Goal: Information Seeking & Learning: Learn about a topic

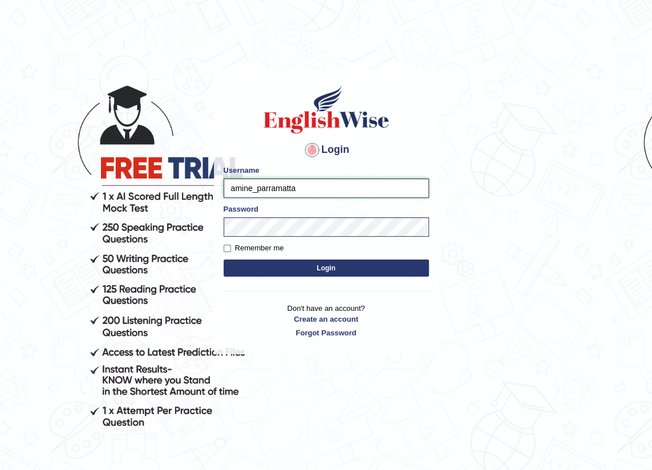
click at [307, 180] on input "amine_parramatta" at bounding box center [326, 187] width 205 height 19
click at [390, 186] on input "amine_parramatta" at bounding box center [326, 187] width 205 height 19
drag, startPoint x: 331, startPoint y: 188, endPoint x: 130, endPoint y: 160, distance: 202.6
click at [124, 178] on body "Login Please fix the following errors: Username amine_parramatta Password Remem…" at bounding box center [326, 268] width 652 height 470
type input "romabeatrice_paramatta"
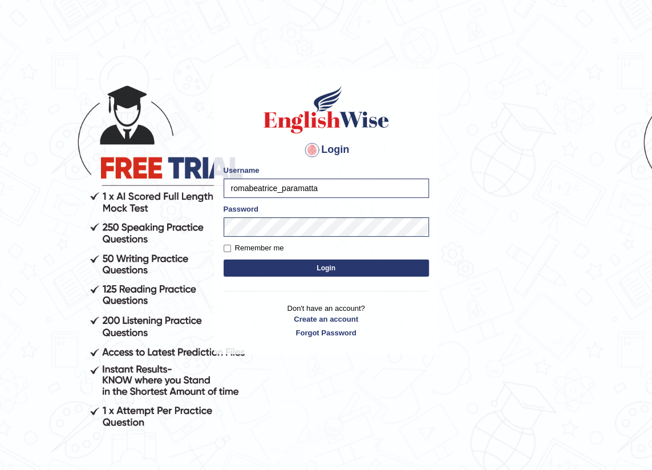
click at [297, 262] on button "Login" at bounding box center [326, 267] width 205 height 17
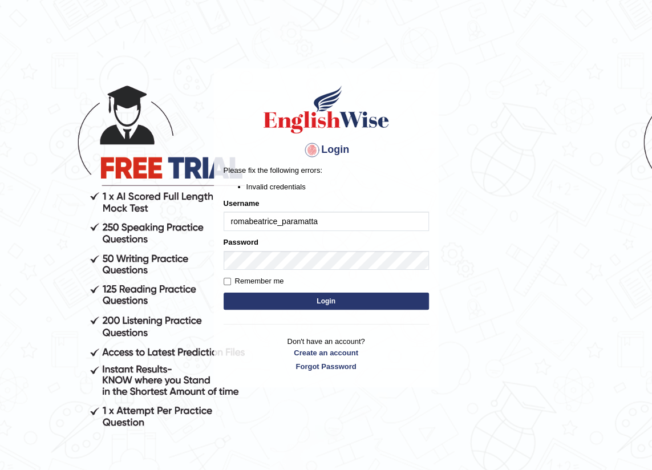
click at [291, 224] on input "romabeatrice_paramatta" at bounding box center [326, 221] width 205 height 19
type input "romabeatrice_parramatta"
click at [335, 302] on button "Login" at bounding box center [326, 301] width 205 height 17
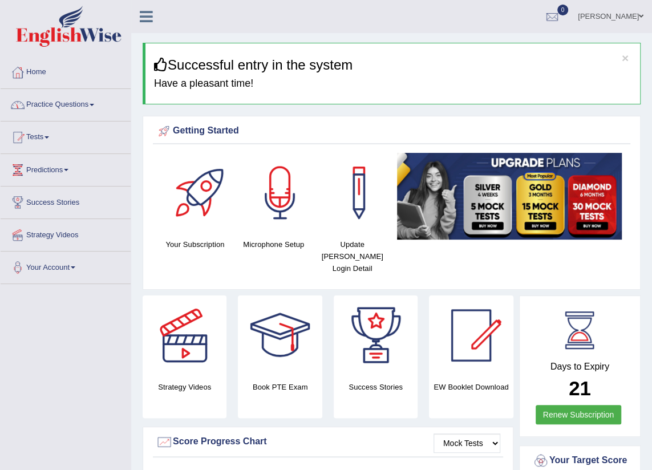
click at [75, 104] on link "Practice Questions" at bounding box center [66, 103] width 130 height 29
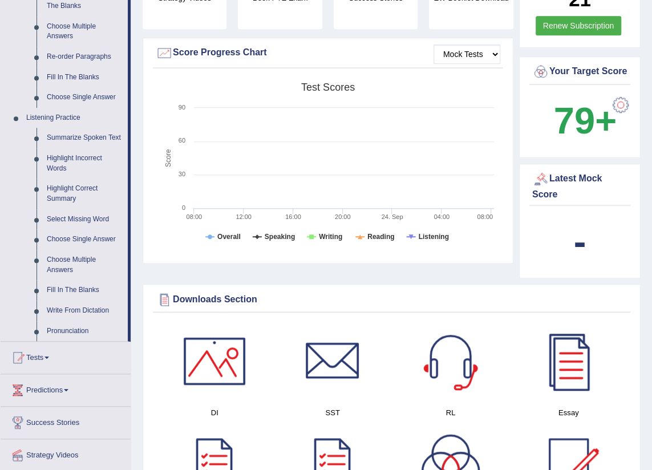
scroll to position [363, 0]
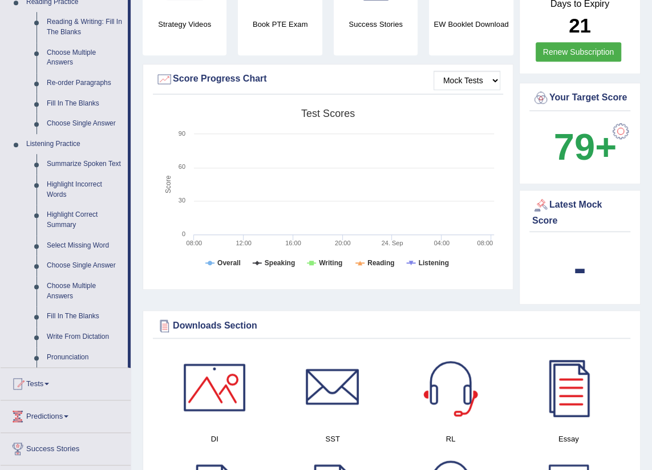
click at [551, 206] on div "Latest Mock Score" at bounding box center [579, 212] width 95 height 31
click at [623, 120] on div at bounding box center [620, 131] width 23 height 23
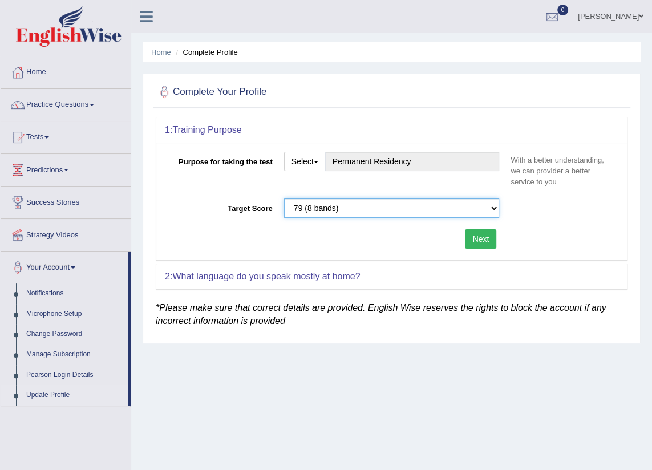
click at [494, 205] on select "Please select the correct value 50 (6 bands) 58 (6.5 bands) 65 (7 bands) 79 (8 …" at bounding box center [392, 207] width 216 height 19
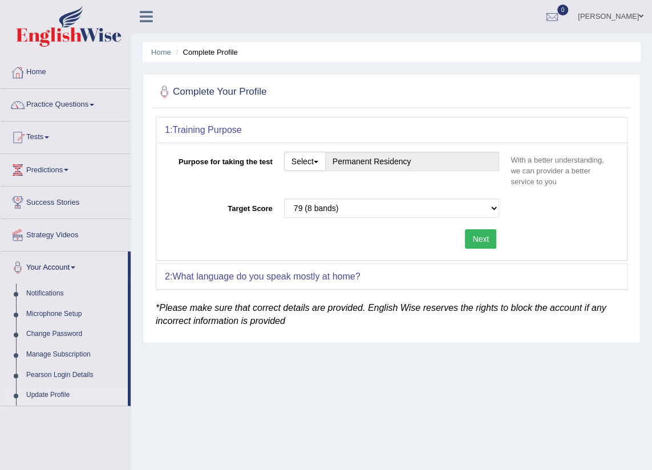
click at [567, 216] on div "Target Score Please select the correct value 50 (6 bands) 58 (6.5 bands) 65 (7 …" at bounding box center [391, 210] width 453 height 25
click at [40, 74] on link "Home" at bounding box center [66, 70] width 130 height 29
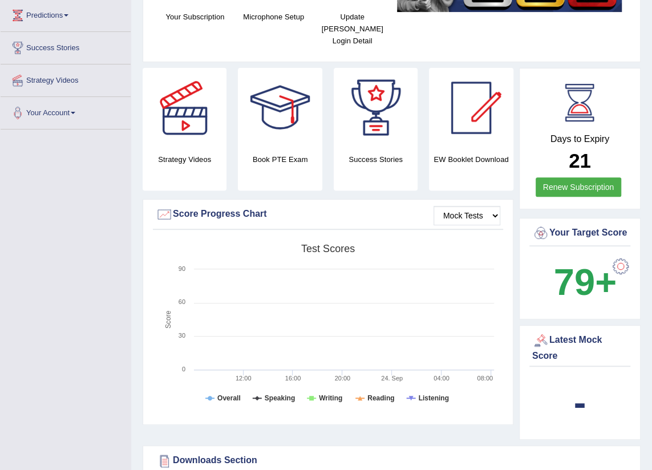
scroll to position [155, 0]
click at [626, 254] on div at bounding box center [620, 265] width 23 height 23
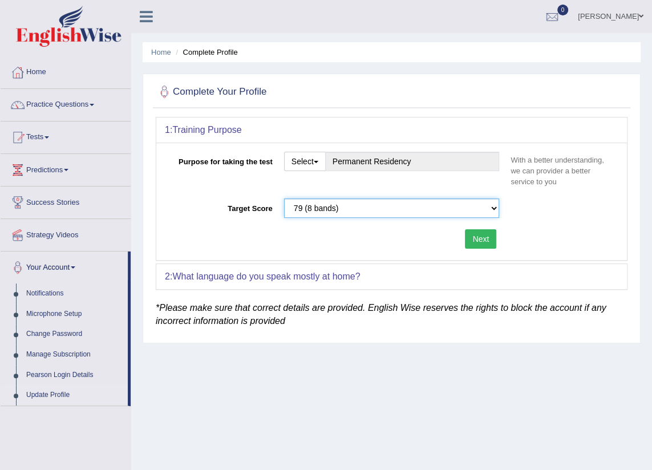
click at [493, 207] on select "Please select the correct value 50 (6 bands) 58 (6.5 bands) 65 (7 bands) 79 (8 …" at bounding box center [392, 207] width 216 height 19
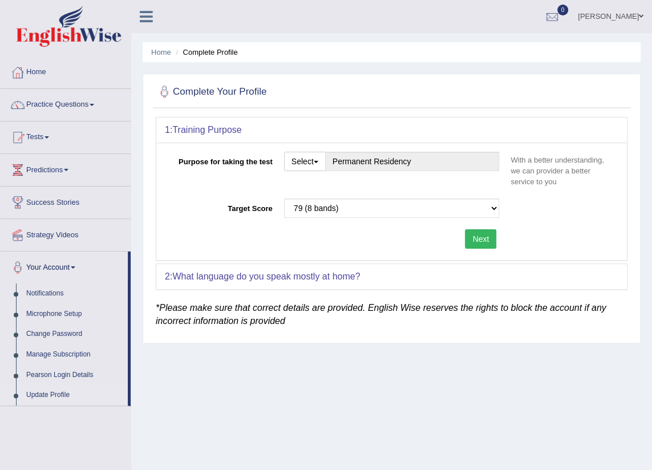
click at [567, 214] on div "Target Score Please select the correct value 50 (6 bands) 58 (6.5 bands) 65 (7 …" at bounding box center [391, 210] width 453 height 25
click at [47, 106] on link "Practice Questions" at bounding box center [66, 103] width 130 height 29
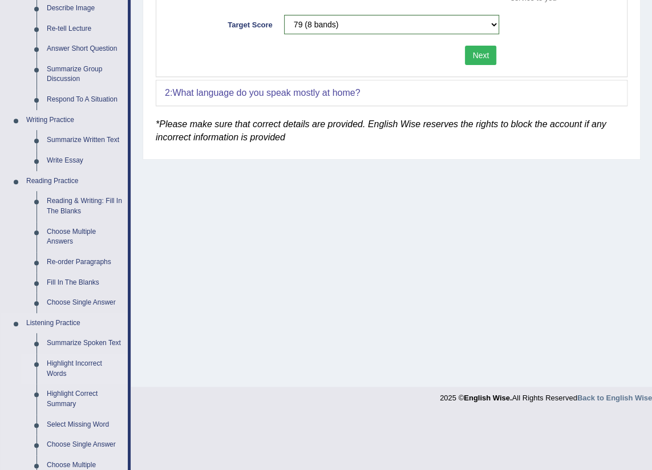
scroll to position [155, 0]
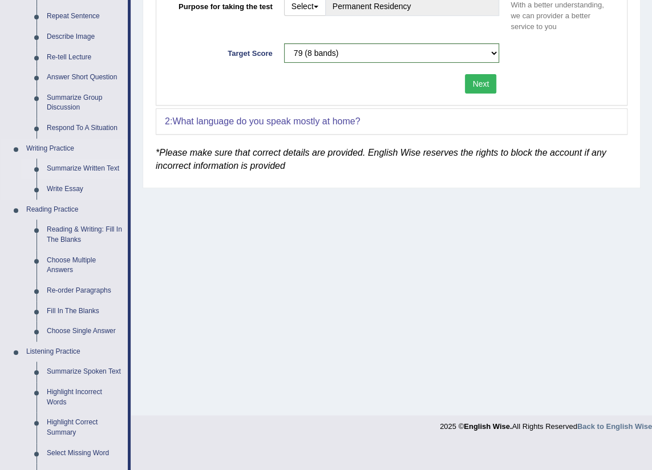
click at [99, 171] on link "Summarize Written Text" at bounding box center [85, 169] width 86 height 21
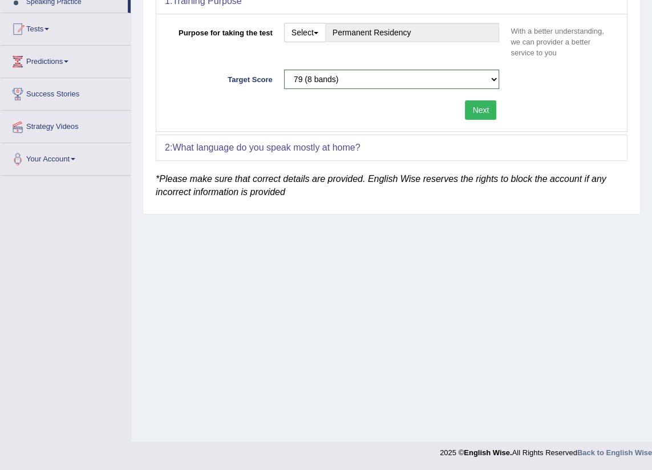
scroll to position [127, 0]
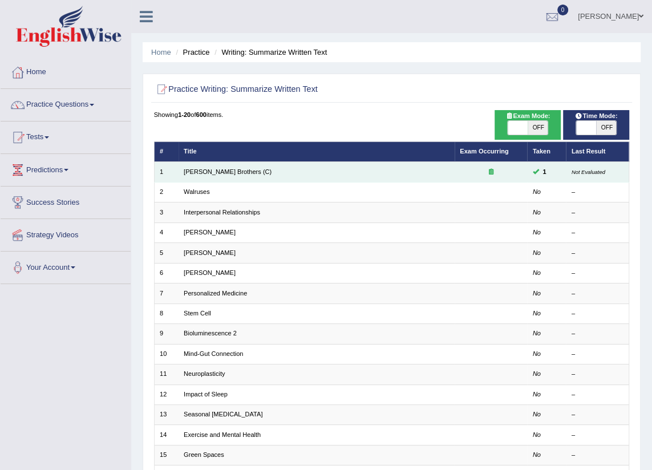
click at [535, 175] on td "1" at bounding box center [546, 172] width 39 height 20
click at [334, 171] on td "[PERSON_NAME] Brothers (C)" at bounding box center [316, 172] width 276 height 20
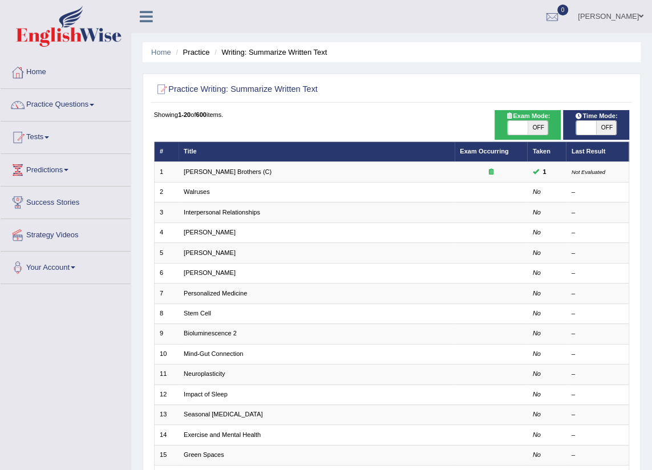
click at [525, 129] on span at bounding box center [518, 128] width 20 height 14
checkbox input "true"
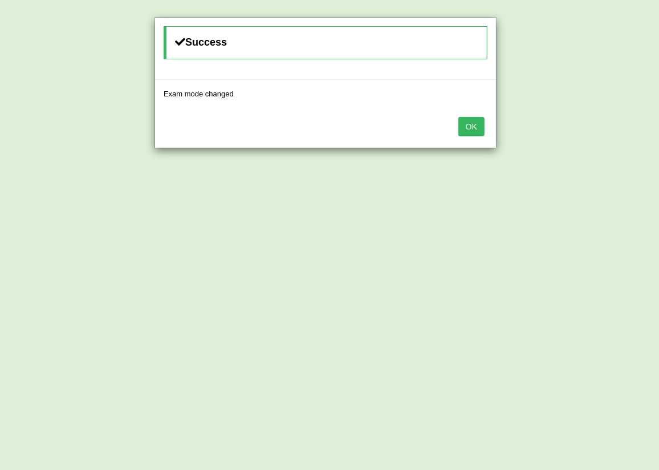
click at [469, 129] on button "OK" at bounding box center [472, 126] width 26 height 19
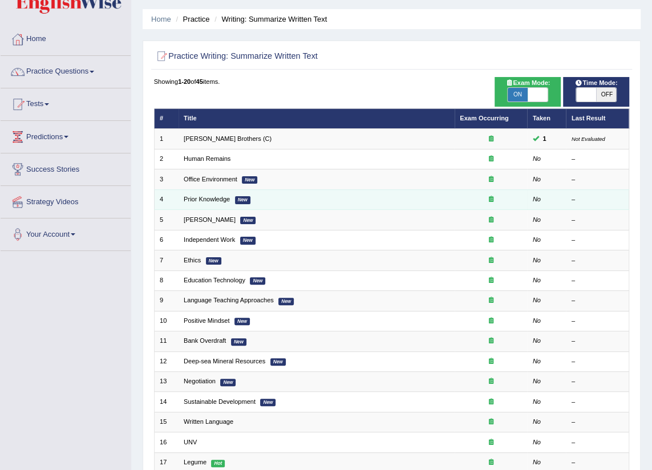
scroll to position [51, 0]
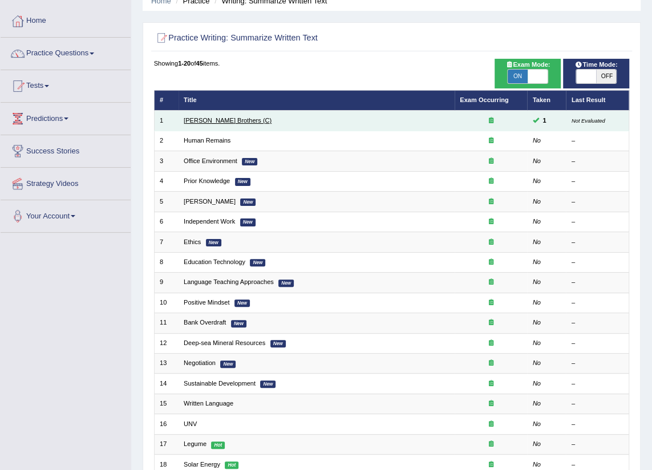
click at [208, 119] on link "Wright Brothers (C)" at bounding box center [228, 120] width 88 height 7
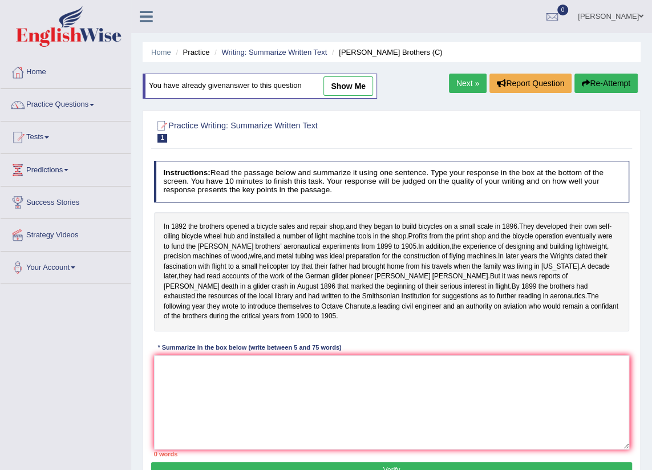
click at [343, 86] on link "show me" at bounding box center [348, 85] width 50 height 19
type textarea "The speaker provided a comprehensive overview of bicycles, highlighting several…"
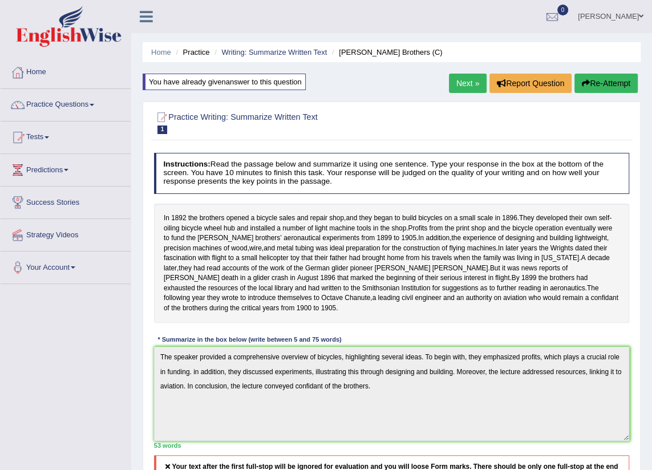
click at [599, 86] on button "Re-Attempt" at bounding box center [605, 83] width 63 height 19
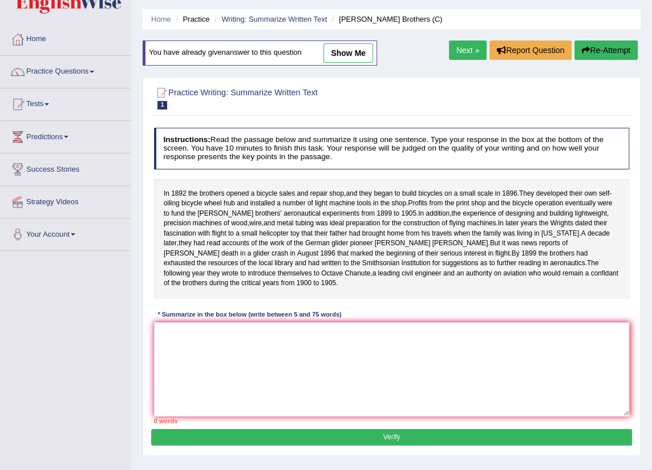
scroll to position [51, 0]
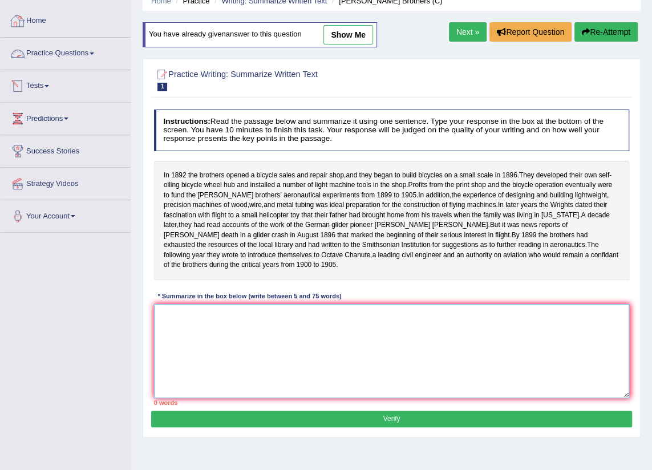
click at [205, 339] on textarea at bounding box center [392, 351] width 476 height 94
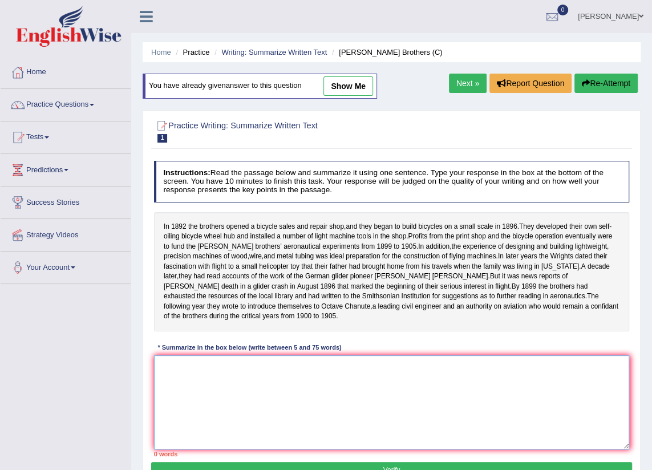
click at [178, 382] on textarea at bounding box center [392, 402] width 476 height 94
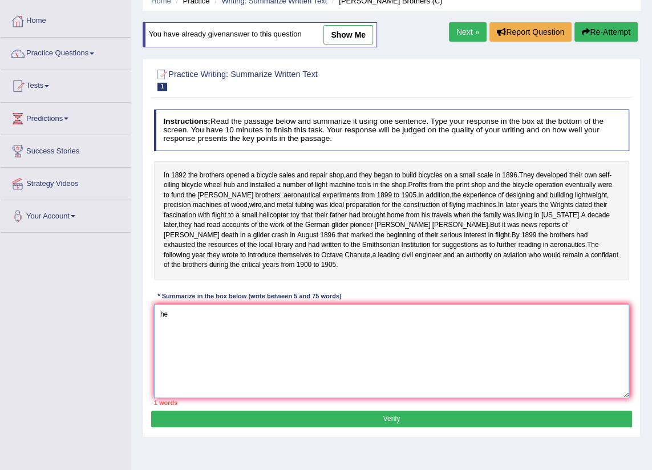
type textarea "h"
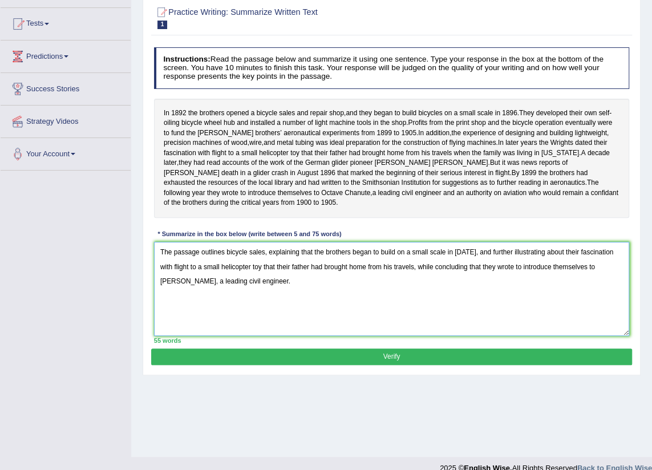
scroll to position [129, 0]
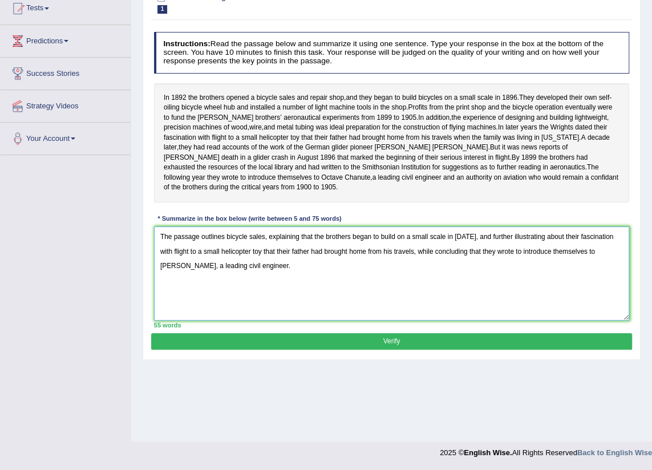
type textarea "The passage outlines bicycle sales, explaining that the brothers began to build…"
click at [360, 350] on button "Verify" at bounding box center [391, 341] width 480 height 17
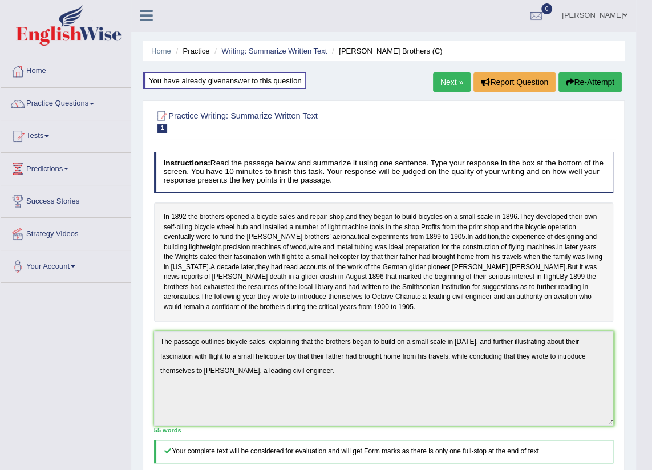
scroll to position [0, 0]
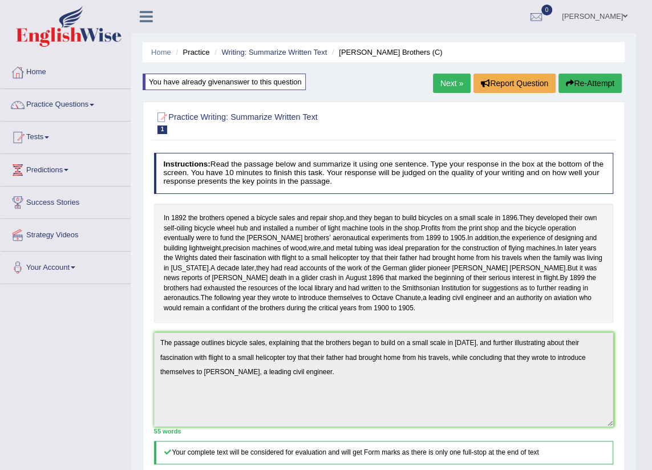
click at [450, 86] on link "Next »" at bounding box center [452, 83] width 38 height 19
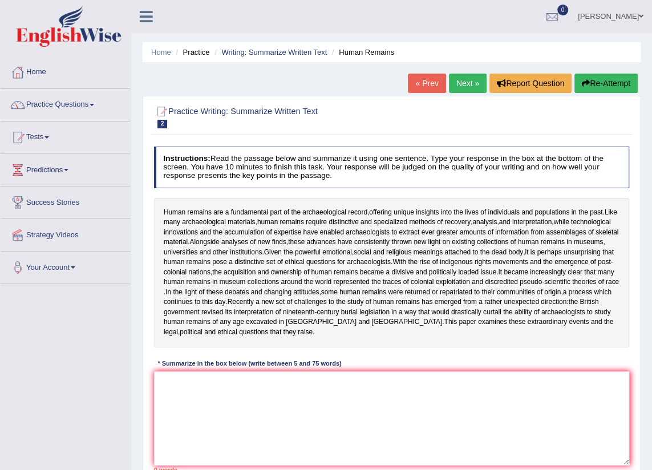
scroll to position [51, 0]
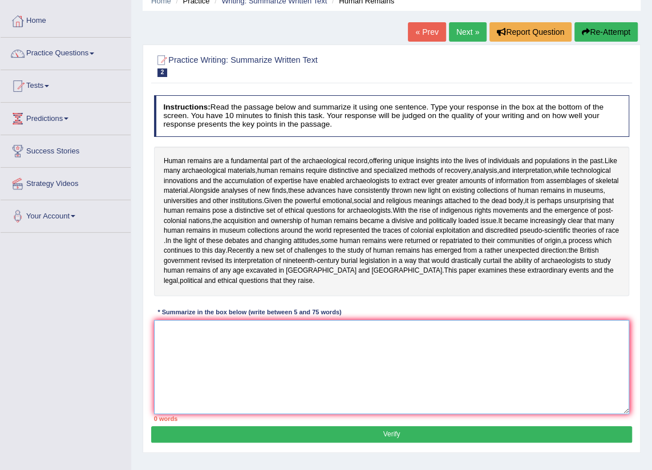
click at [222, 343] on textarea at bounding box center [392, 367] width 476 height 94
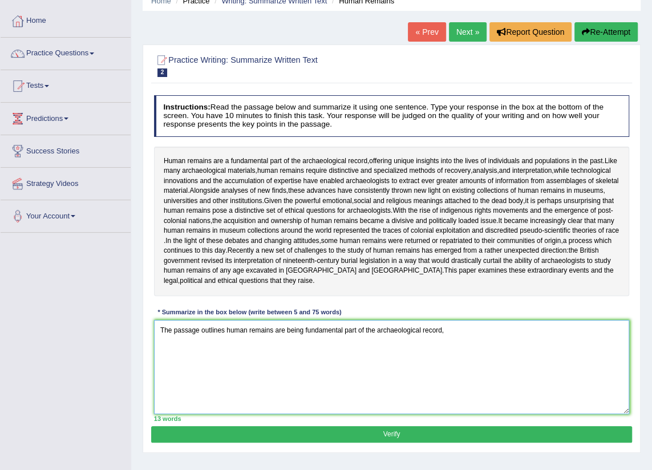
click at [285, 339] on textarea "The passage outlines human remains are being fundamental part of the archaeolog…" at bounding box center [392, 367] width 476 height 94
click at [291, 340] on textarea "The passage outlines human remains being fundamental part of the archaeological…" at bounding box center [392, 367] width 476 height 94
click at [451, 340] on textarea "The passage outlines human remains being a fundamental part of the archaeologic…" at bounding box center [392, 367] width 476 height 94
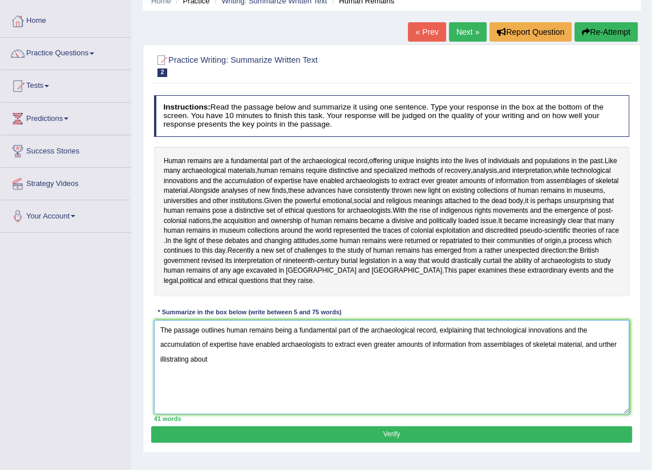
click at [603, 354] on textarea "The passage outlines human remains being a fundamental part of the archaeologic…" at bounding box center [392, 367] width 476 height 94
click at [254, 372] on textarea "The passage outlines human remains being a fundamental part of the archaeologic…" at bounding box center [392, 367] width 476 height 94
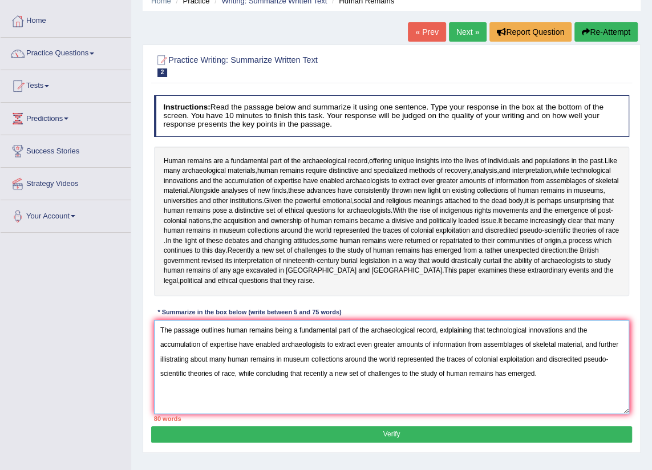
click at [567, 342] on textarea "The passage outlines human remains being a fundamental part of the archaeologic…" at bounding box center [392, 367] width 476 height 94
click at [567, 341] on textarea "The passage outlines human remains being a fundamental part of the archaeologic…" at bounding box center [392, 367] width 476 height 94
click at [566, 340] on textarea "The passage outlines human remains being a fundamental part of the archaeologic…" at bounding box center [392, 367] width 476 height 94
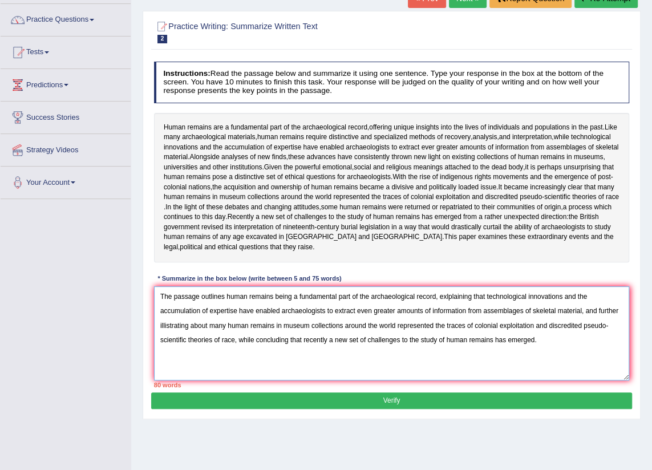
scroll to position [103, 0]
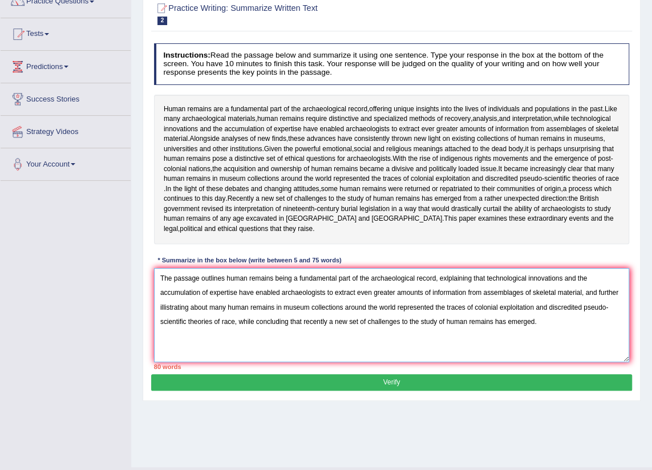
click at [225, 288] on textarea "The passage outlines human remains being a fundamental part of the archaeologic…" at bounding box center [392, 315] width 476 height 94
drag, startPoint x: 255, startPoint y: 302, endPoint x: 288, endPoint y: 303, distance: 32.5
click at [288, 303] on textarea "The passage outlines about how human remains being a fundamental part of the ar…" at bounding box center [392, 315] width 476 height 94
click at [280, 303] on textarea "The passage outlines about how human remains being a fundamental part of the ar…" at bounding box center [392, 315] width 476 height 94
click at [282, 302] on textarea "The passage outlines about how human remains being a fundamental part of the ar…" at bounding box center [392, 315] width 476 height 94
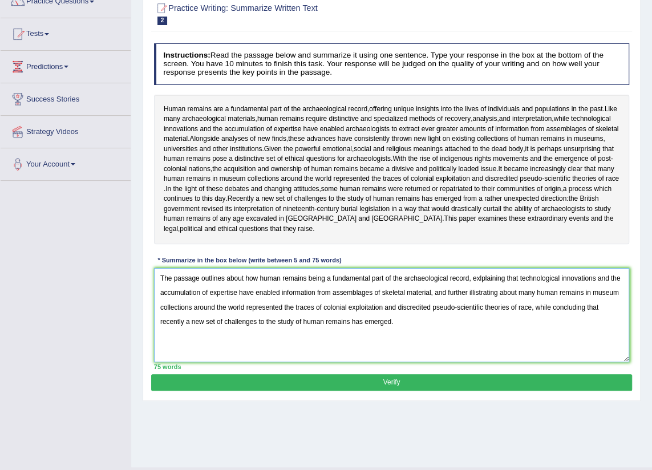
click at [227, 289] on textarea "The passage outlines about how human remains being a fundamental part of the ar…" at bounding box center [392, 315] width 476 height 94
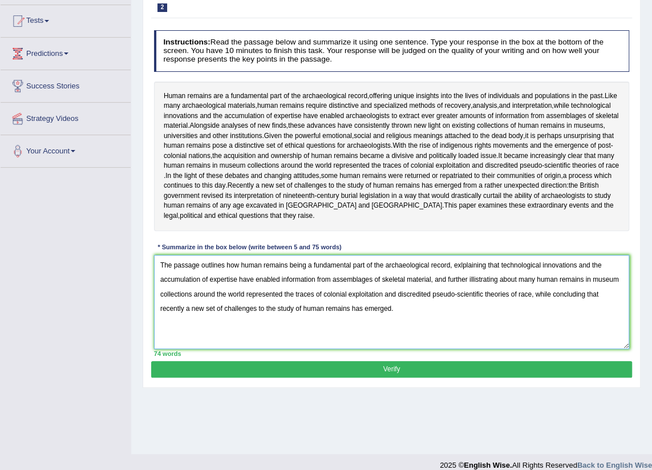
scroll to position [129, 0]
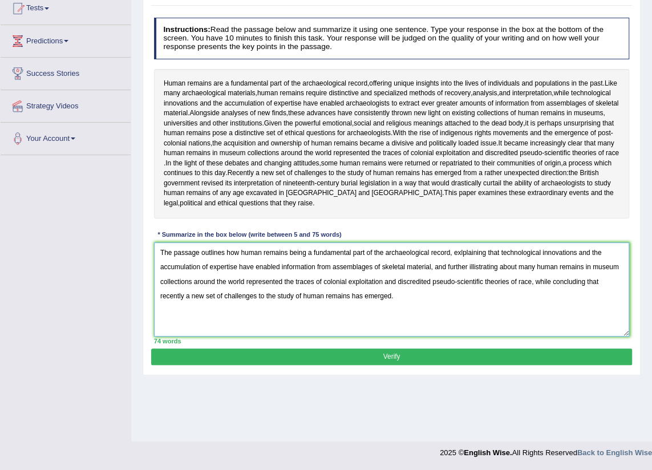
type textarea "The passage outlines how human remains being a fundamental part of the archaeol…"
click at [374, 365] on button "Verify" at bounding box center [391, 356] width 480 height 17
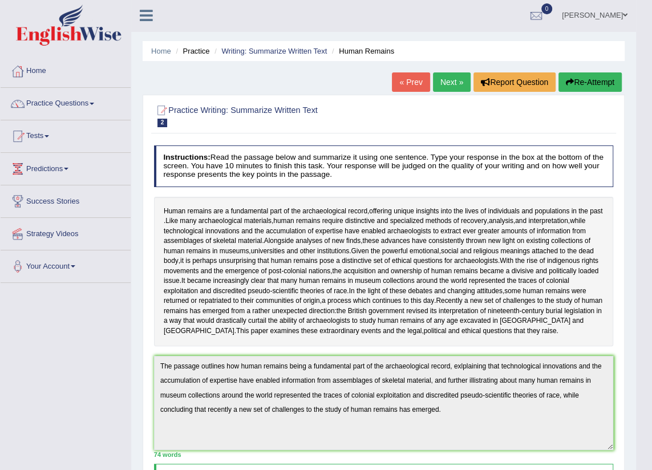
scroll to position [0, 0]
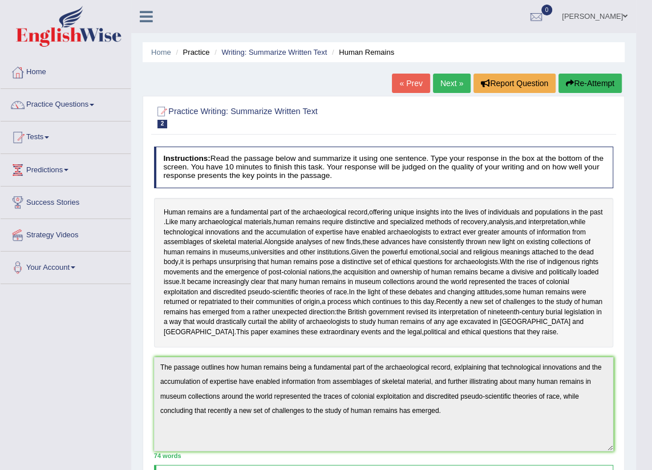
click at [448, 86] on link "Next »" at bounding box center [452, 83] width 38 height 19
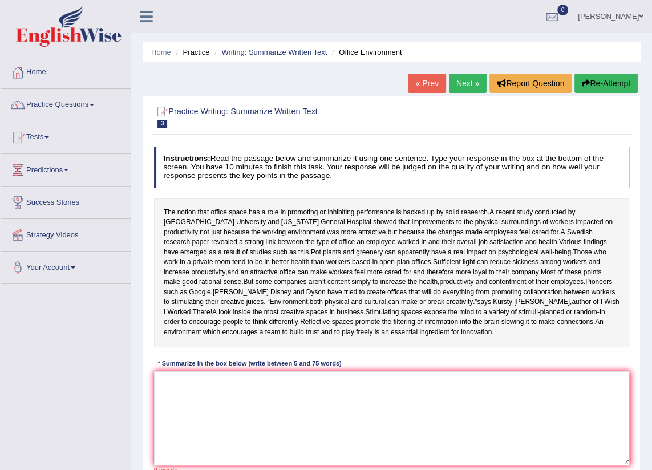
click at [162, 125] on span "3" at bounding box center [162, 124] width 10 height 9
drag, startPoint x: 222, startPoint y: 106, endPoint x: 208, endPoint y: 113, distance: 16.6
click at [222, 106] on h2 "Practice Writing: Summarize Written Text 3 Office Environment" at bounding box center [301, 116] width 295 height 24
click at [160, 124] on span "3" at bounding box center [162, 124] width 10 height 9
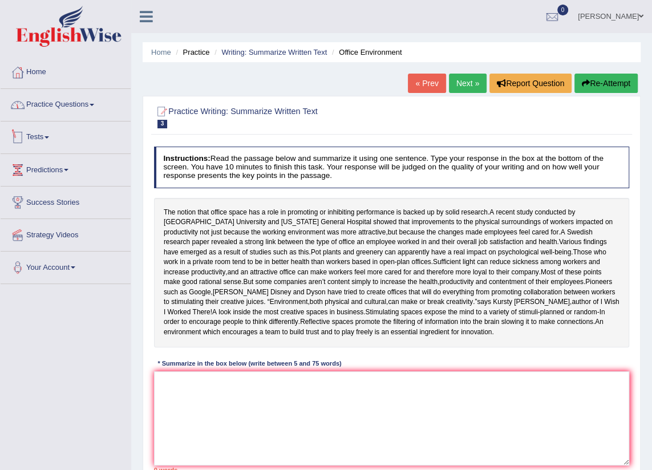
click at [84, 105] on link "Practice Questions" at bounding box center [66, 103] width 130 height 29
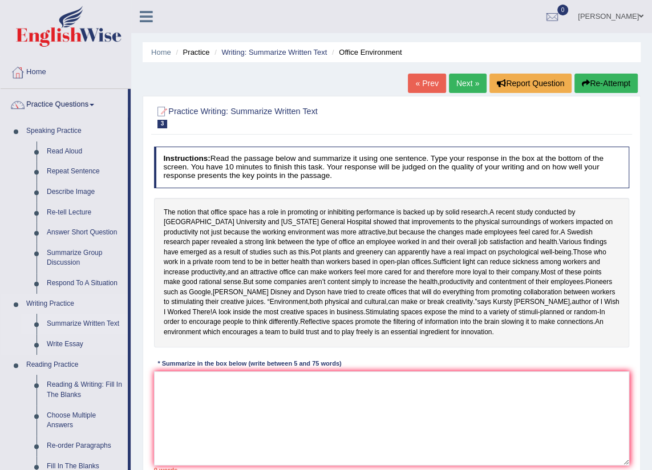
click at [66, 328] on link "Summarize Written Text" at bounding box center [85, 324] width 86 height 21
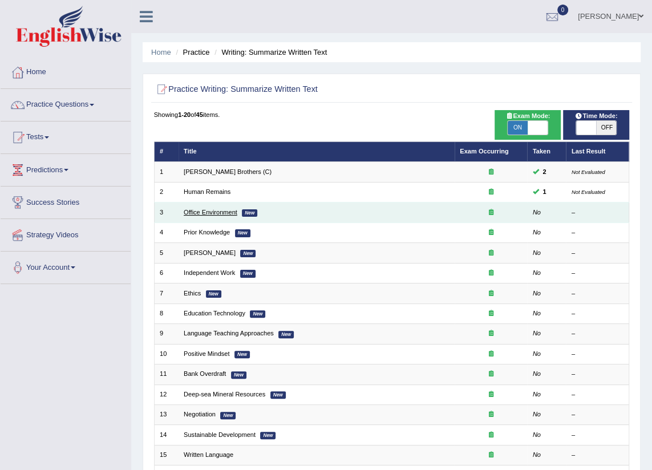
click at [198, 211] on link "Office Environment" at bounding box center [211, 212] width 54 height 7
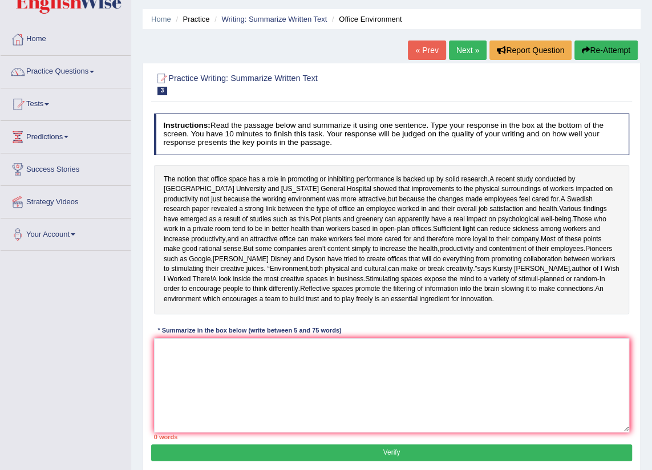
scroll to position [51, 0]
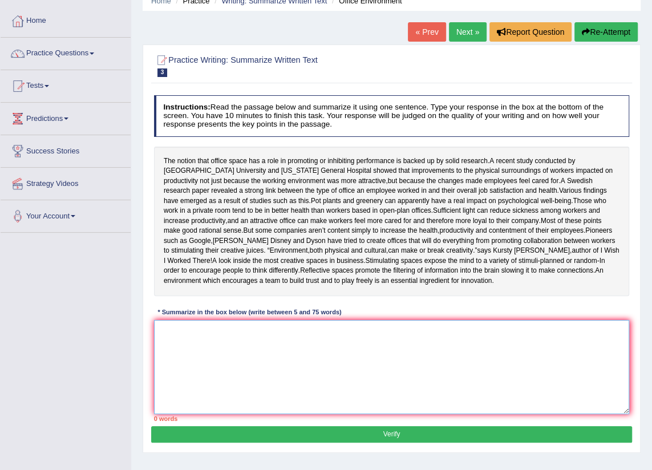
click at [209, 364] on textarea at bounding box center [392, 367] width 476 height 94
click at [190, 358] on textarea at bounding box center [392, 367] width 476 height 94
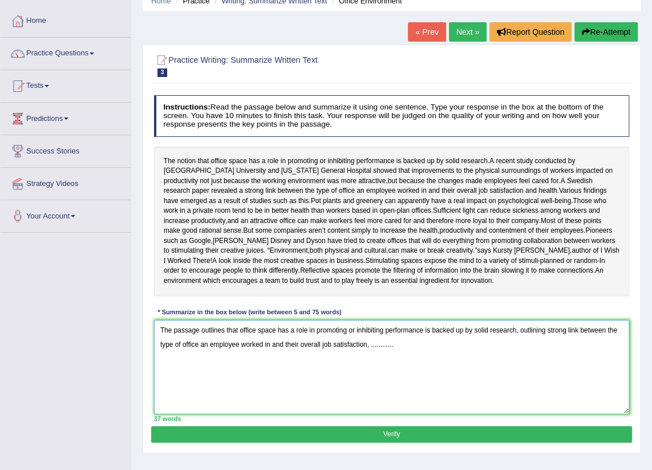
click at [546, 348] on textarea "The passage outlines that office space has a role in promoting or inhibiting pe…" at bounding box center [392, 367] width 476 height 94
click at [410, 366] on textarea "The passage outlines that office space has a role in promoting or inhibiting pe…" at bounding box center [392, 367] width 476 height 94
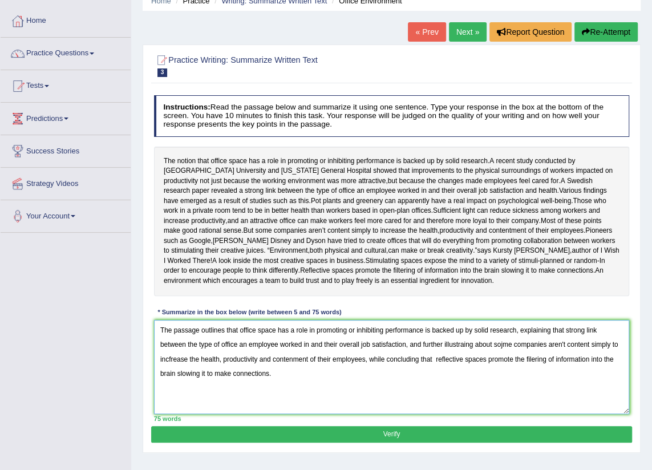
click at [501, 367] on textarea "The passage outlines that office space has a role in promoting or inhibiting pe…" at bounding box center [392, 367] width 476 height 94
click at [502, 368] on textarea "The passage outlines that office space has a role in promoting or inhibiting pe…" at bounding box center [392, 367] width 476 height 94
click at [169, 377] on textarea "The passage outlines that office space has a role in promoting or inhibiting pe…" at bounding box center [392, 367] width 476 height 94
click at [530, 380] on textarea "The passage outlines that office space has a role in promoting or inhibiting pe…" at bounding box center [392, 367] width 476 height 94
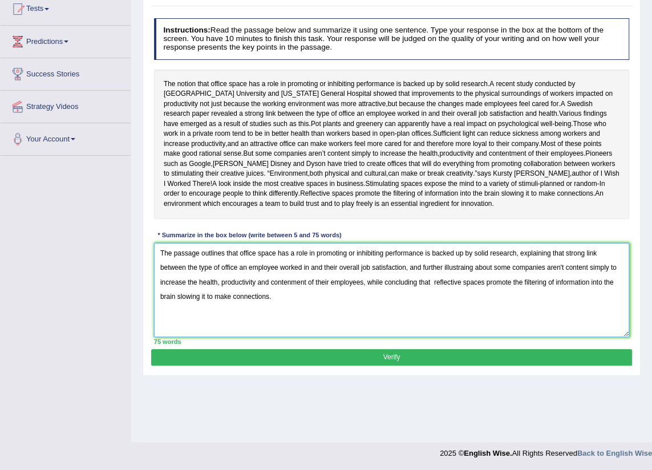
scroll to position [129, 0]
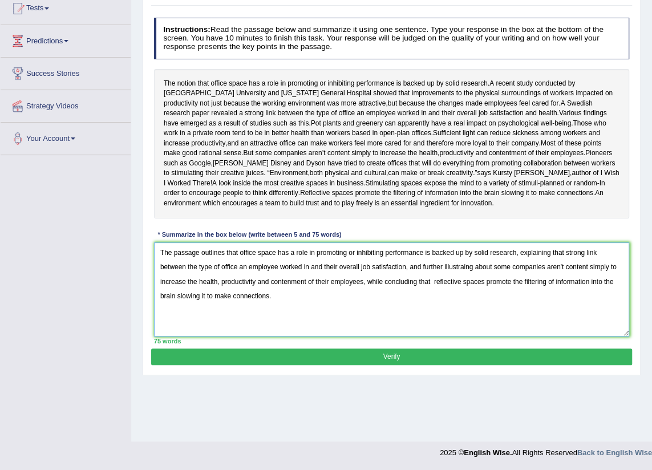
type textarea "The passage outlines that office space has a role in promoting or inhibiting pe…"
click at [369, 365] on button "Verify" at bounding box center [391, 356] width 480 height 17
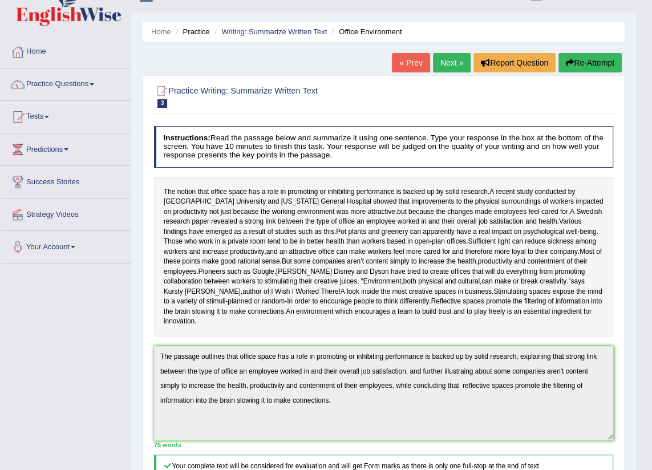
scroll to position [0, 0]
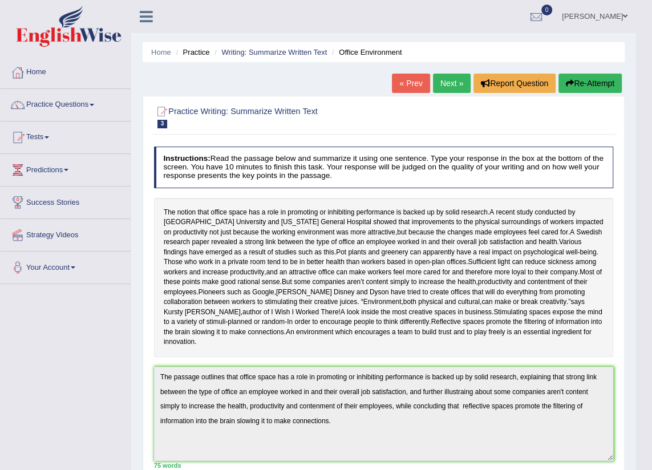
click at [449, 87] on link "Next »" at bounding box center [452, 83] width 38 height 19
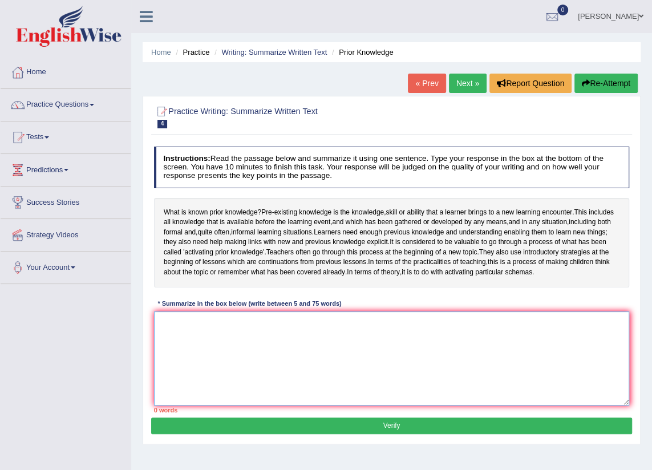
click at [178, 350] on textarea at bounding box center [392, 358] width 476 height 94
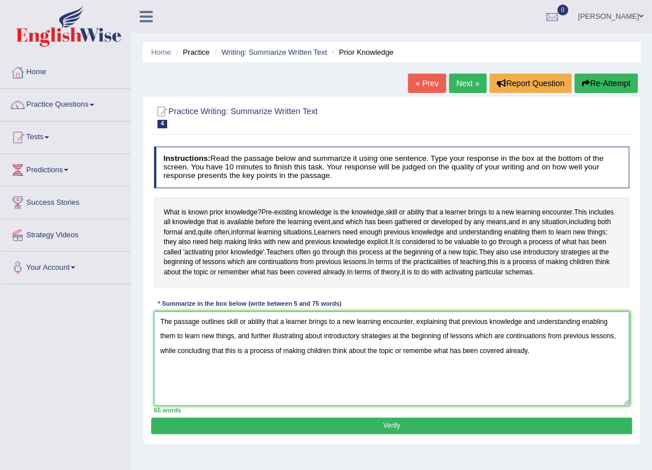
scroll to position [51, 0]
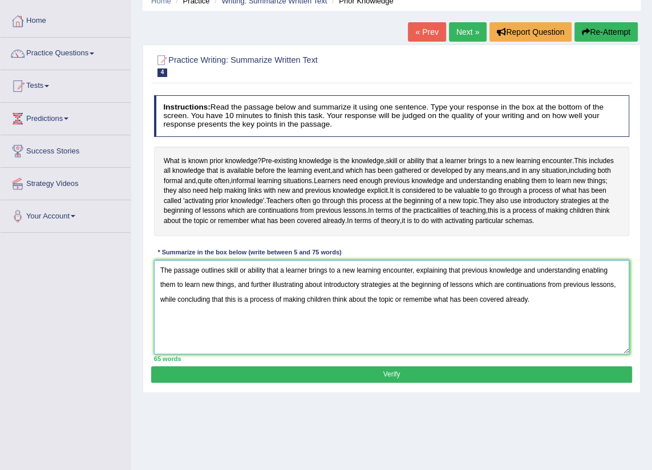
click at [434, 319] on textarea "The passage outlines skill or ability that a learner brings to a new learning e…" at bounding box center [392, 307] width 476 height 94
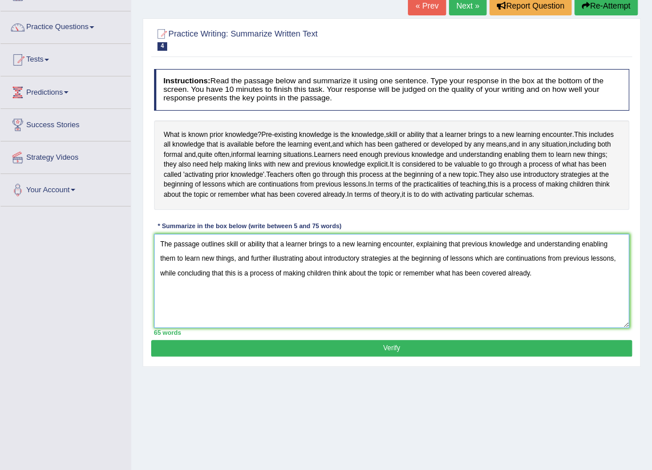
scroll to position [103, 0]
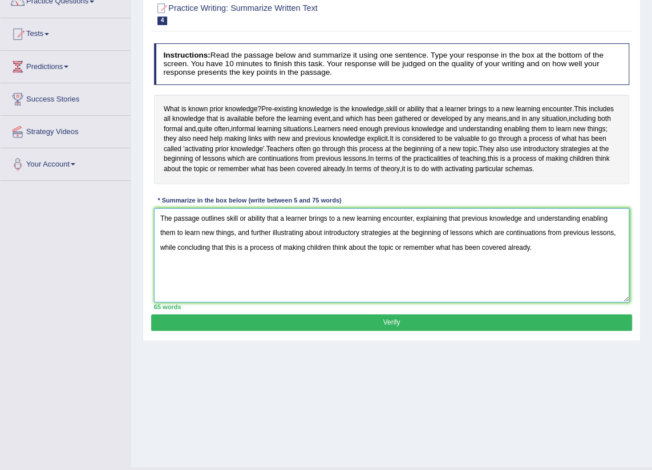
type textarea "The passage outlines skill or ability that a learner brings to a new learning e…"
click at [449, 331] on button "Verify" at bounding box center [391, 322] width 480 height 17
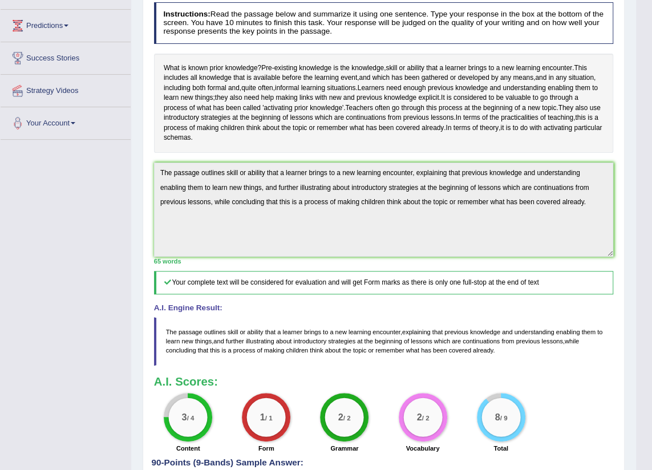
scroll to position [0, 0]
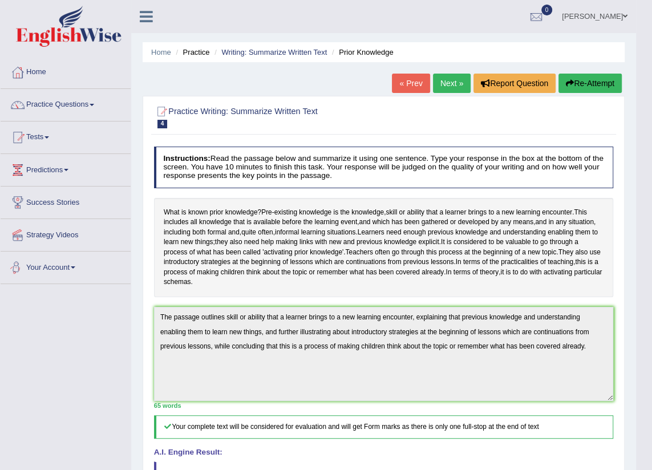
click at [75, 266] on span at bounding box center [73, 267] width 5 height 2
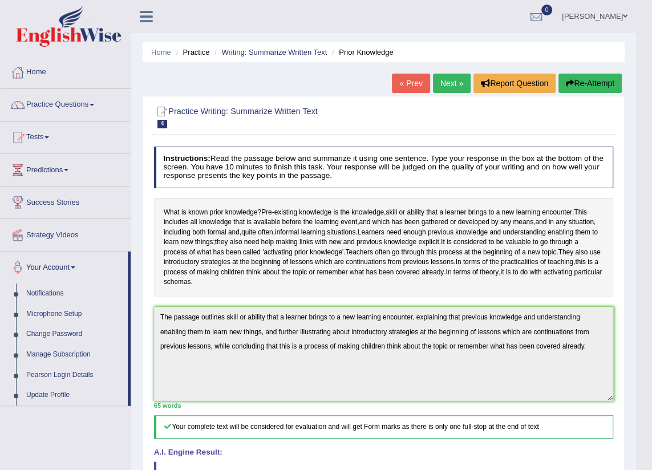
click at [627, 16] on link "[PERSON_NAME]" at bounding box center [594, 15] width 83 height 30
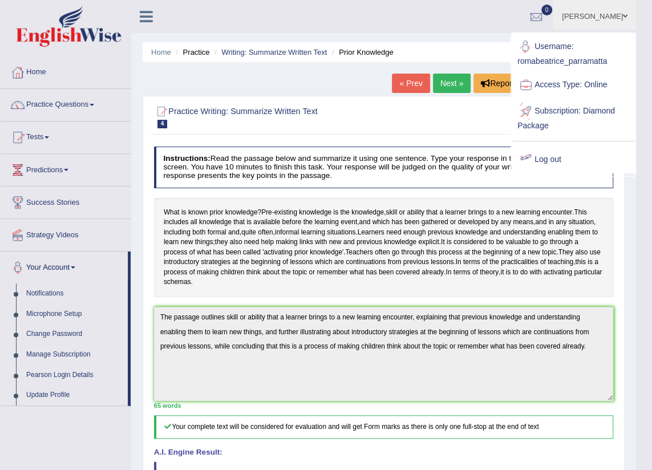
click at [569, 160] on link "Log out" at bounding box center [573, 160] width 123 height 26
